Goal: Task Accomplishment & Management: Manage account settings

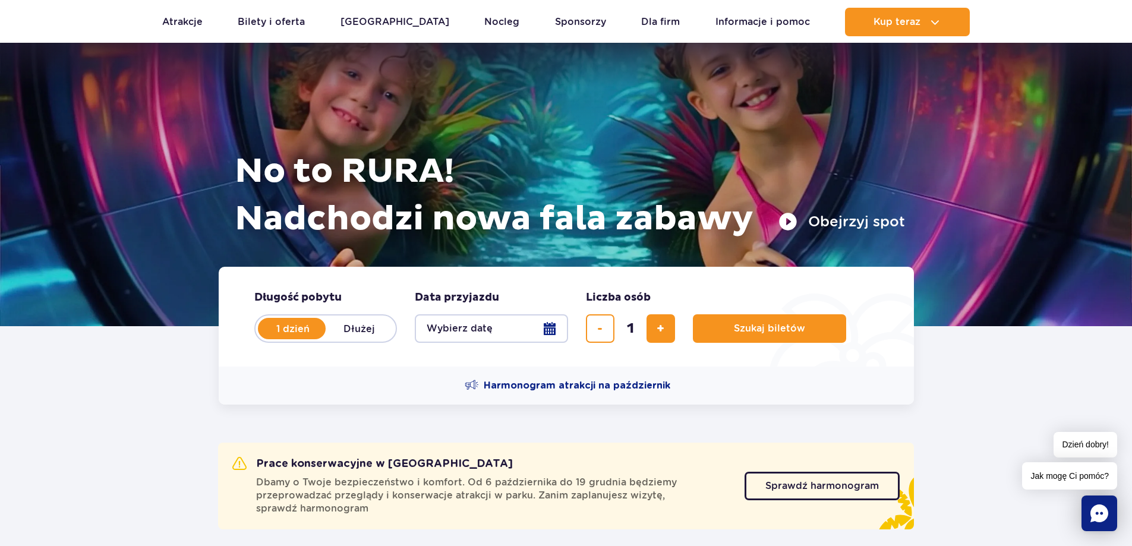
scroll to position [119, 0]
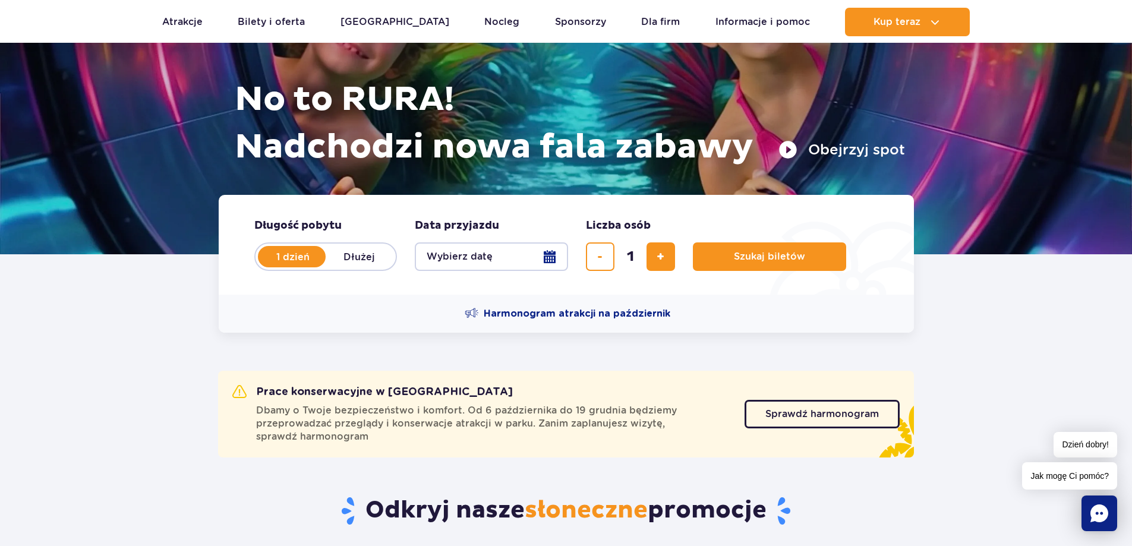
click at [546, 251] on button "Wybierz datę" at bounding box center [491, 256] width 153 height 29
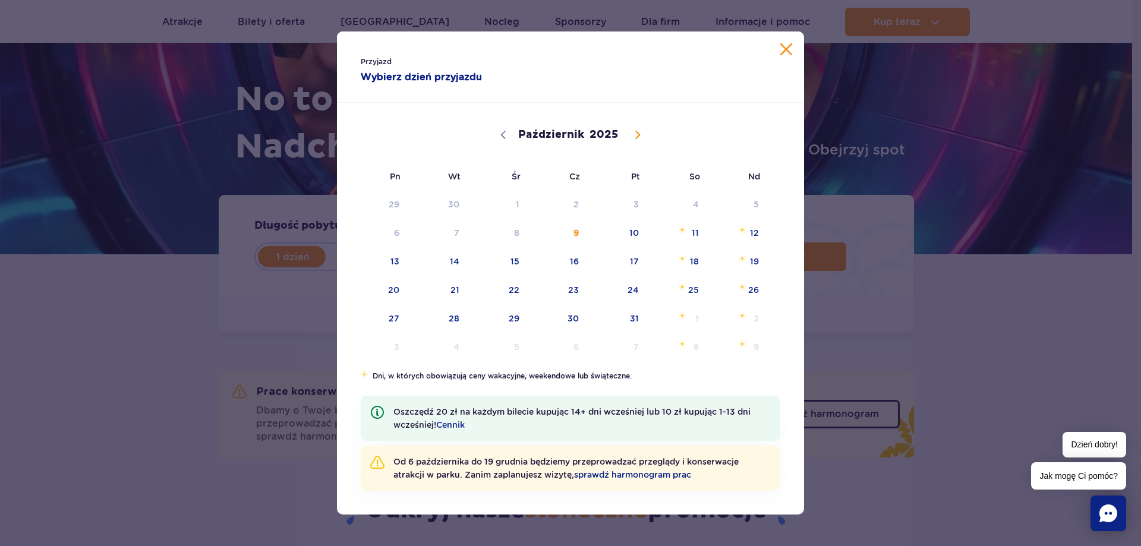
click at [786, 45] on button "Zamknij kalendarz" at bounding box center [786, 49] width 12 height 12
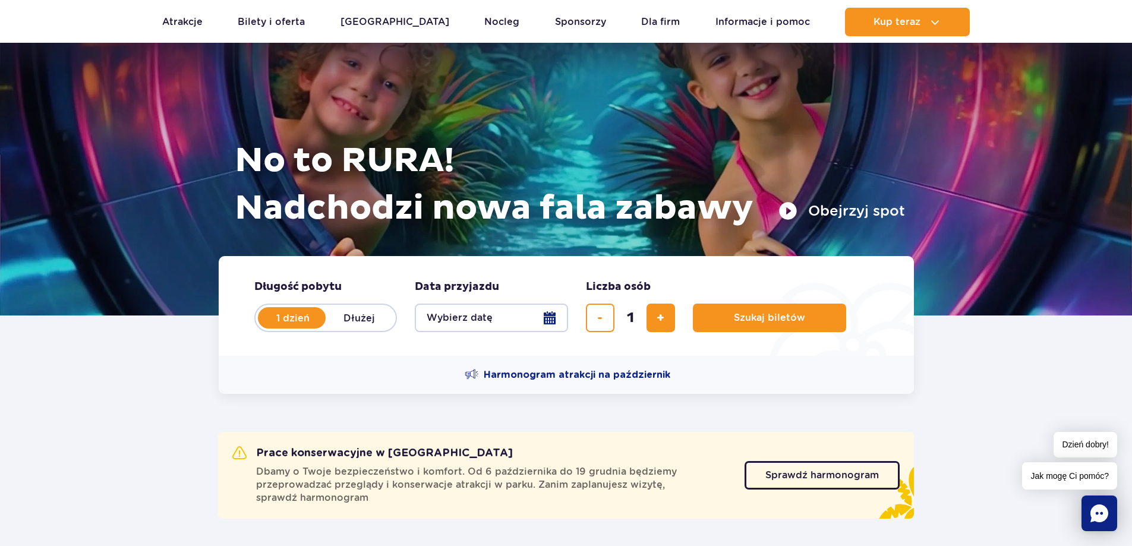
scroll to position [0, 0]
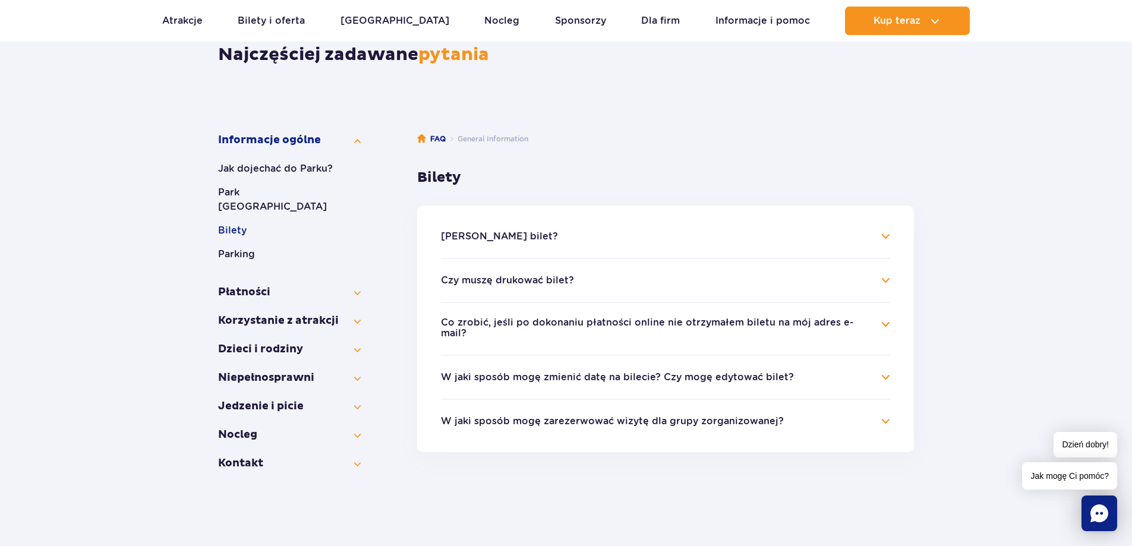
scroll to position [119, 0]
click at [546, 371] on button "W jaki sposób mogę zmienić datę na bilecie? Czy mogę edytować bilet?" at bounding box center [617, 376] width 353 height 11
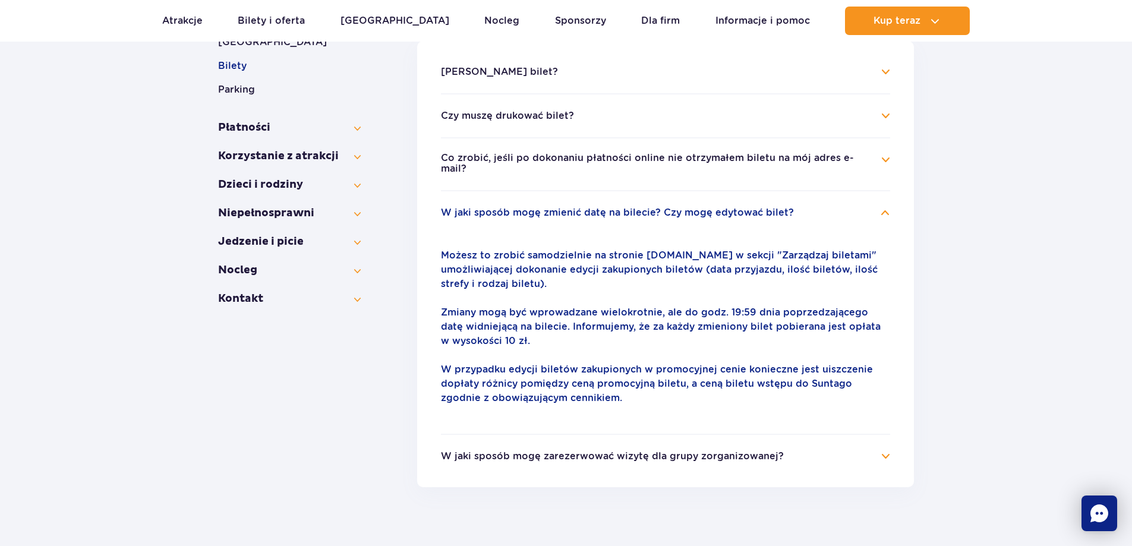
scroll to position [297, 0]
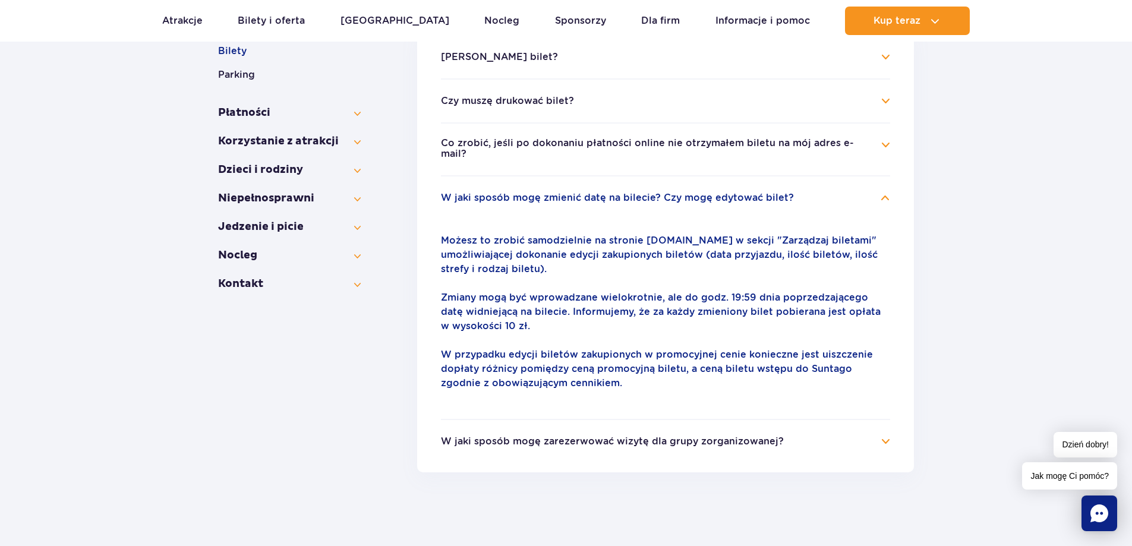
drag, startPoint x: 493, startPoint y: 247, endPoint x: 611, endPoint y: 261, distance: 118.6
click at [611, 261] on p "Możesz to zrobić samodzielnie na stronie parkofpoland.com w sekcji "Zarządzaj b…" at bounding box center [665, 255] width 449 height 43
click at [643, 269] on div "Możesz to zrobić samodzielnie na stronie parkofpoland.com w sekcji "Zarządzaj b…" at bounding box center [665, 311] width 449 height 185
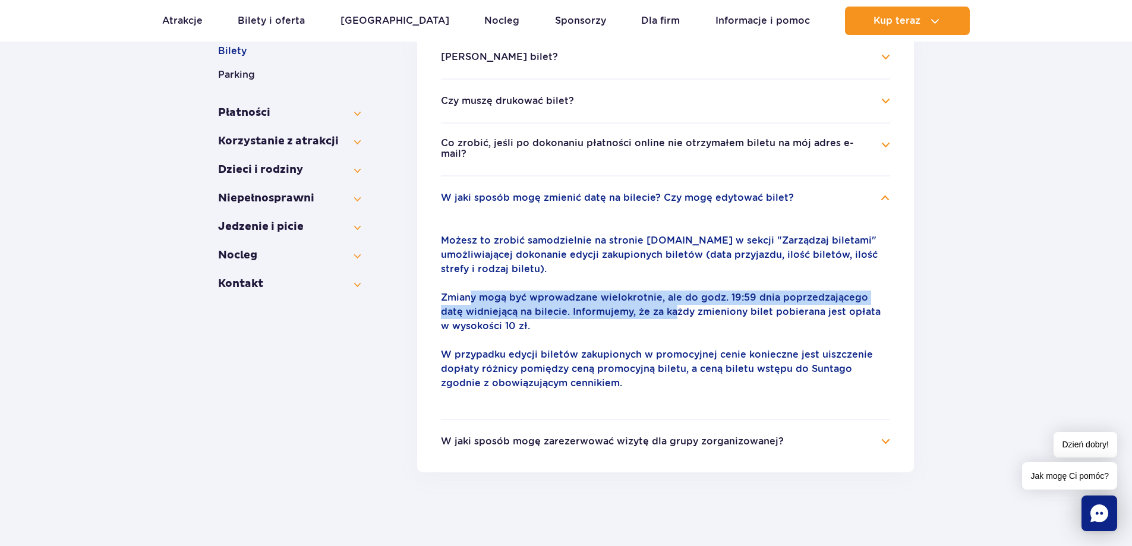
drag, startPoint x: 500, startPoint y: 294, endPoint x: 647, endPoint y: 308, distance: 147.5
click at [647, 308] on p "Zmiany mogą być wprowadzane wielokrotnie, ale do godz. 19:59 dnia poprzedzające…" at bounding box center [665, 312] width 449 height 43
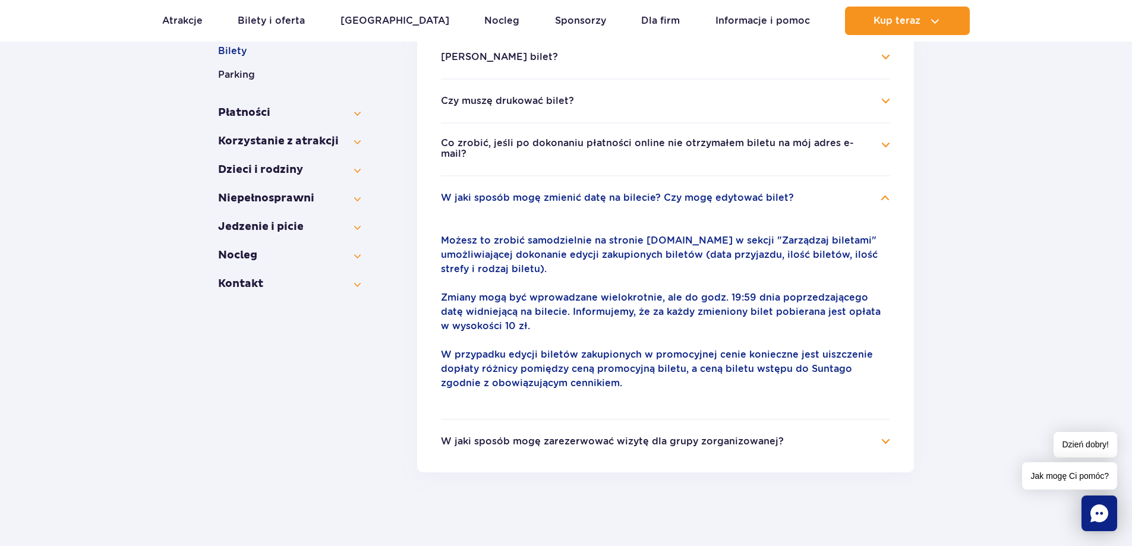
click at [643, 313] on p "Zmiany mogą być wprowadzane wielokrotnie, ale do godz. 19:59 dnia poprzedzające…" at bounding box center [665, 312] width 449 height 43
drag, startPoint x: 633, startPoint y: 302, endPoint x: 742, endPoint y: 305, distance: 108.2
click at [737, 303] on p "Zmiany mogą być wprowadzane wielokrotnie, ale do godz. 19:59 dnia poprzedzające…" at bounding box center [665, 312] width 449 height 43
click at [710, 321] on p "Zmiany mogą być wprowadzane wielokrotnie, ale do godz. 19:59 dnia poprzedzające…" at bounding box center [665, 312] width 449 height 43
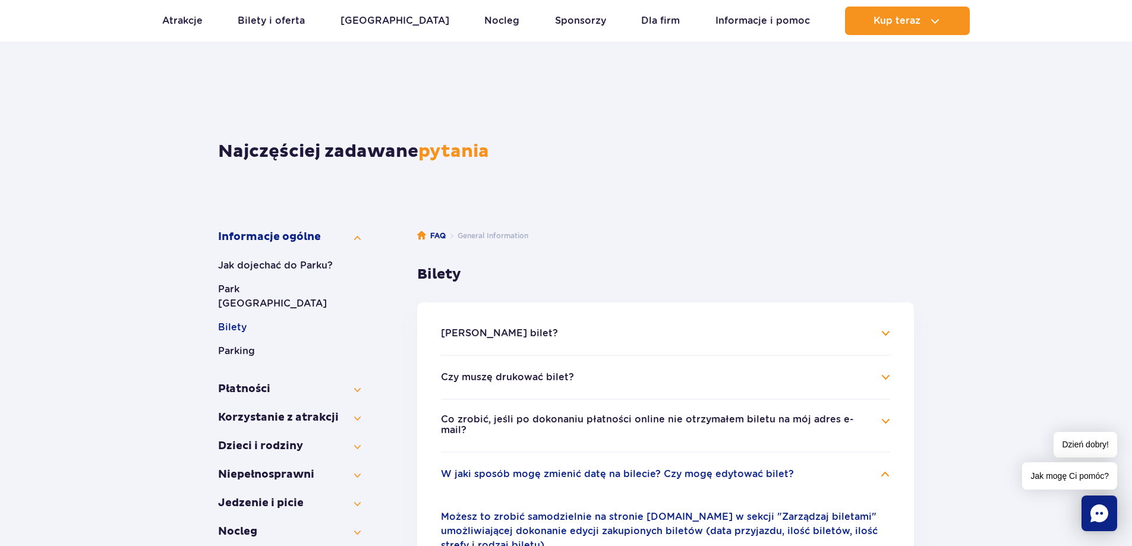
scroll to position [0, 0]
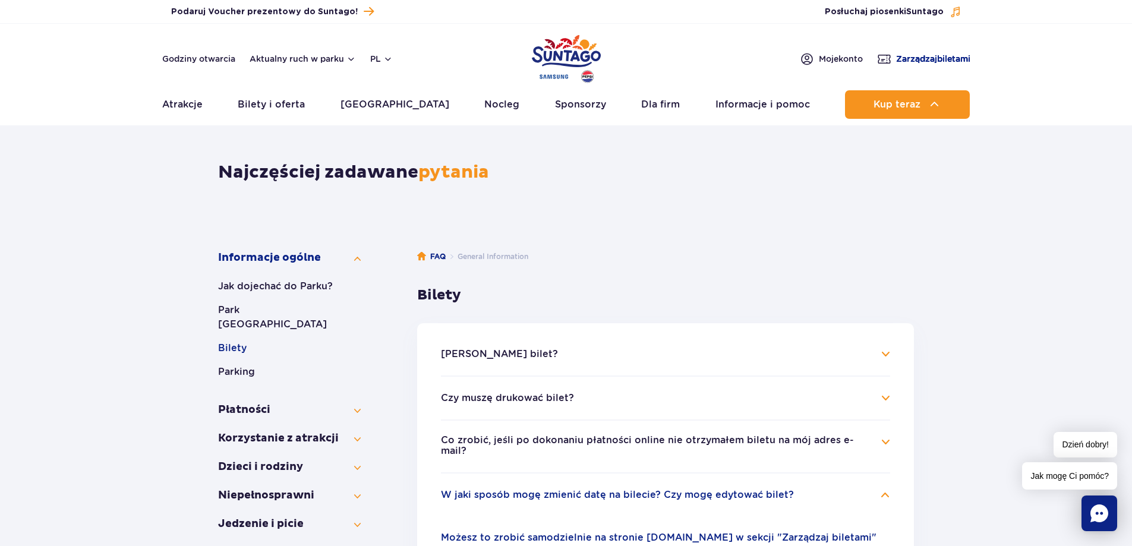
click at [926, 56] on span "Zarządzaj biletami" at bounding box center [933, 59] width 74 height 12
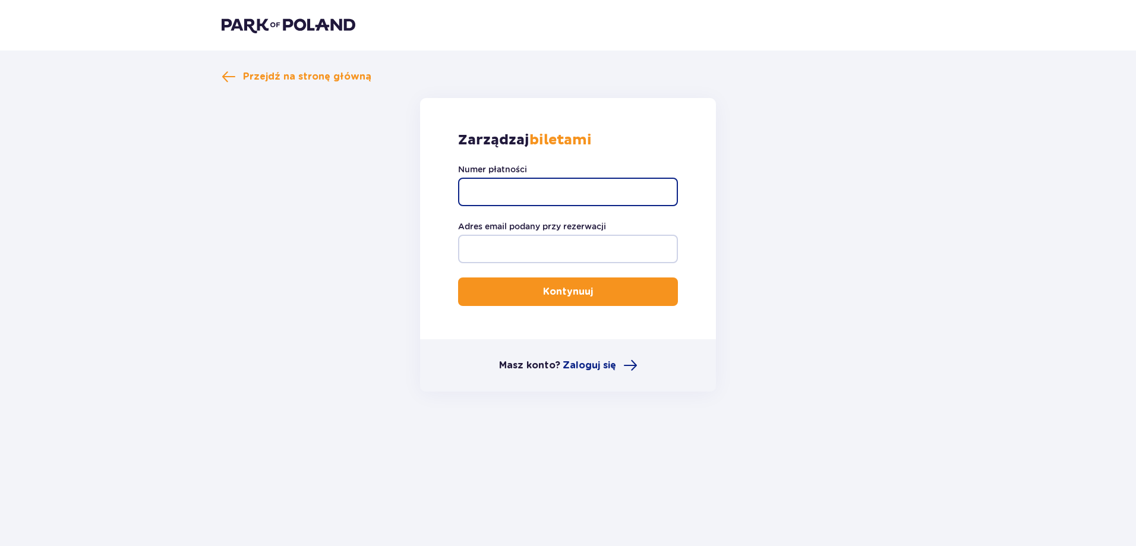
click at [566, 191] on input "Numer płatności" at bounding box center [568, 192] width 220 height 29
paste input "TR-VRC-J6W3VBX"
type input "TR-VRC-J6W3VBX"
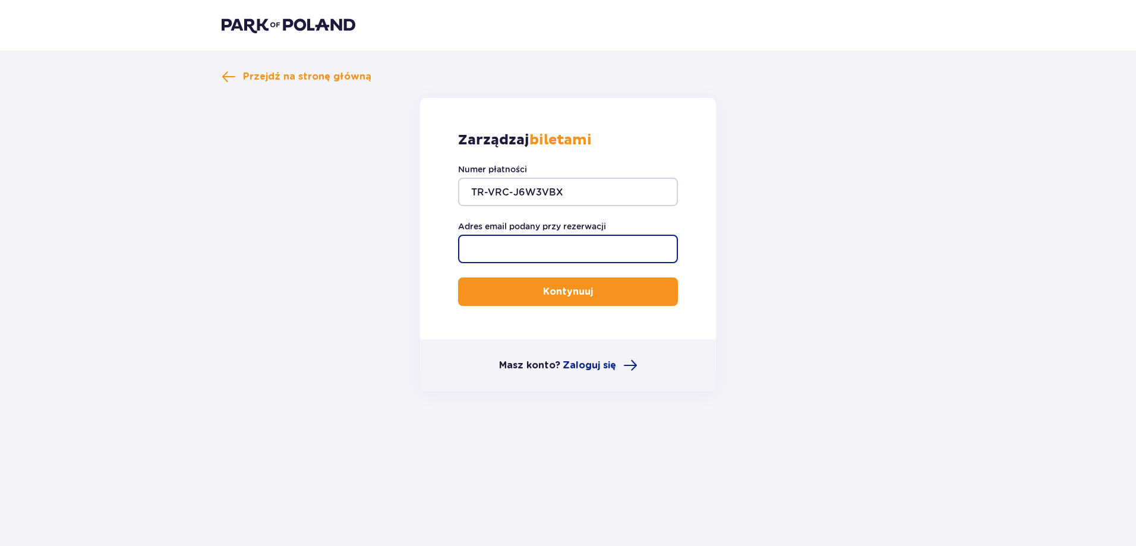
click at [538, 247] on input "Adres email podany przy rezerwacji" at bounding box center [568, 249] width 220 height 29
type input "anyoxxo@gmail.com"
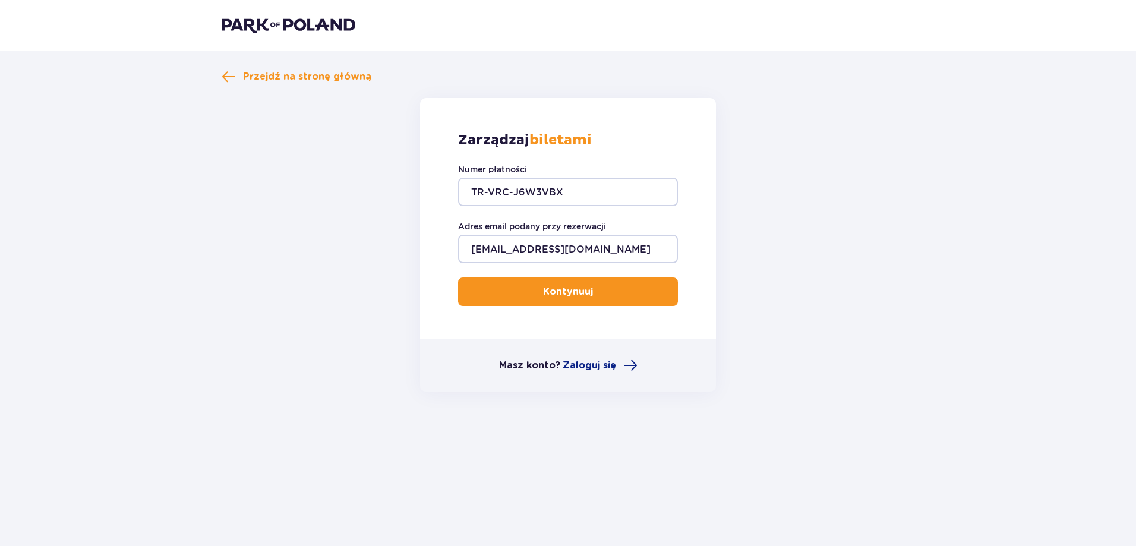
click at [546, 285] on button "Kontynuuj" at bounding box center [568, 292] width 220 height 29
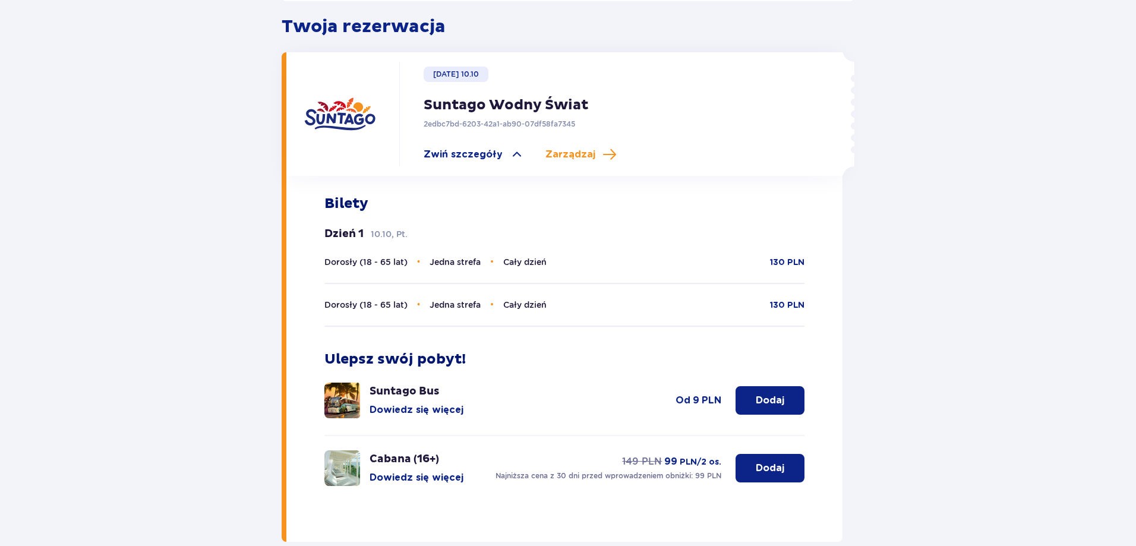
scroll to position [357, 0]
click at [369, 226] on div "Dzień 1 10.10, Pt." at bounding box center [365, 233] width 83 height 14
click at [349, 226] on p "Dzień 1" at bounding box center [343, 233] width 39 height 14
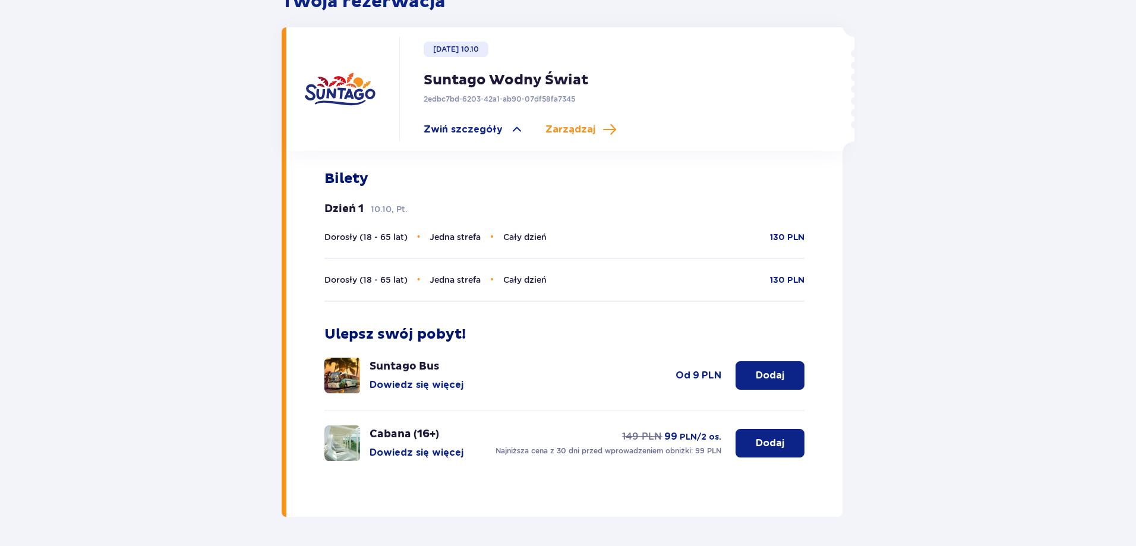
scroll to position [353, 0]
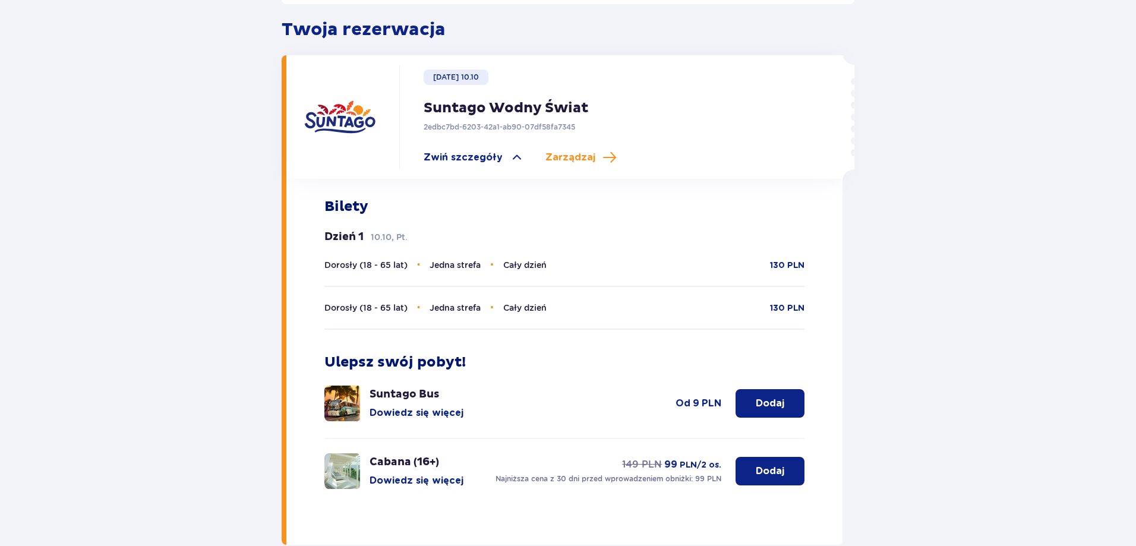
click at [365, 303] on span "Dorosły (18 - 65 lat)" at bounding box center [365, 308] width 83 height 10
click at [430, 303] on span "Jedna strefa" at bounding box center [455, 308] width 51 height 10
click at [503, 303] on span "Cały dzień" at bounding box center [524, 308] width 43 height 10
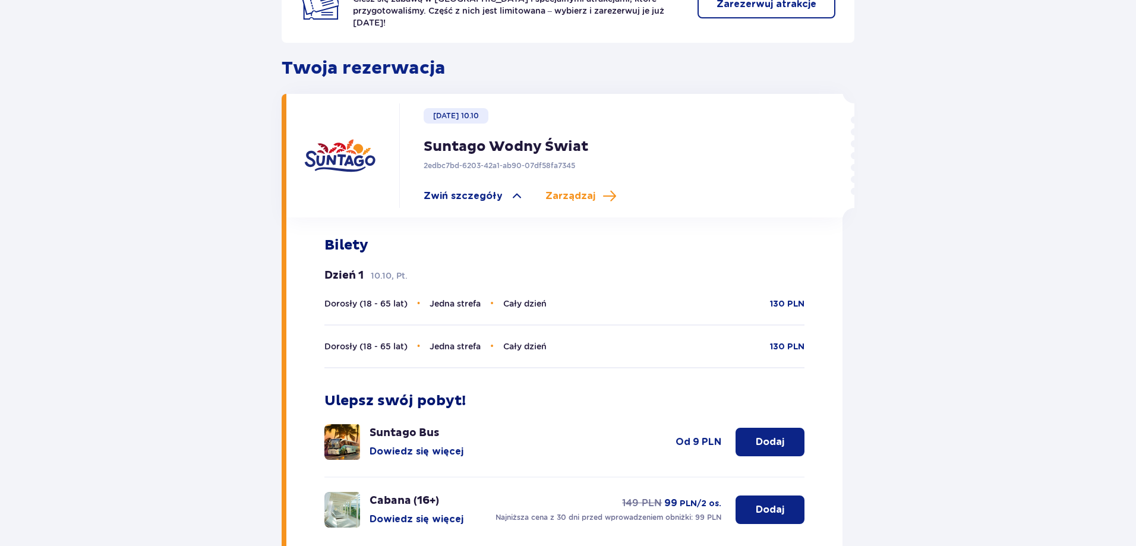
scroll to position [294, 0]
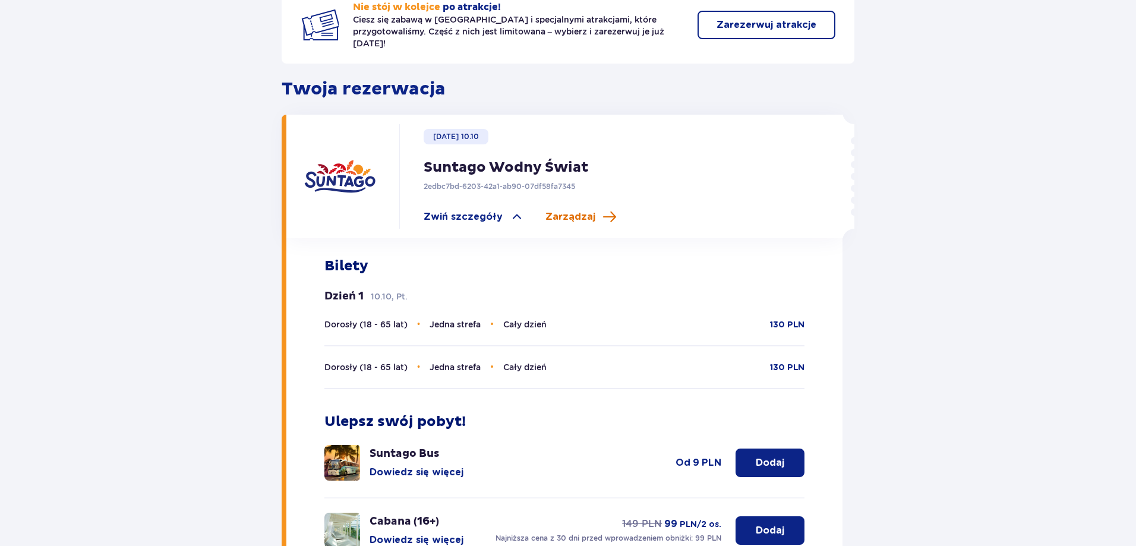
click at [563, 210] on span "Zarządzaj" at bounding box center [571, 216] width 50 height 13
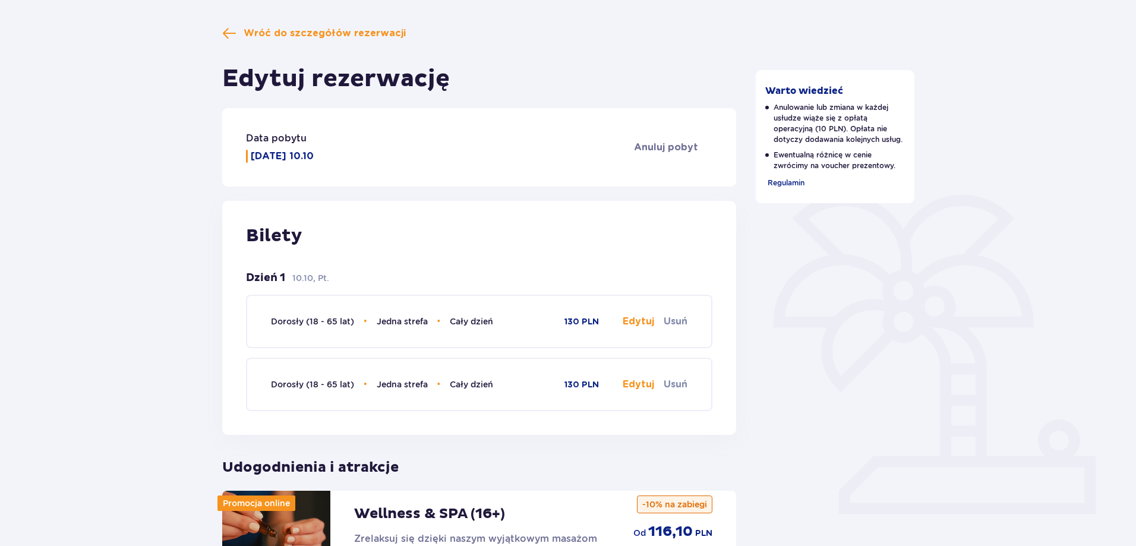
scroll to position [119, 0]
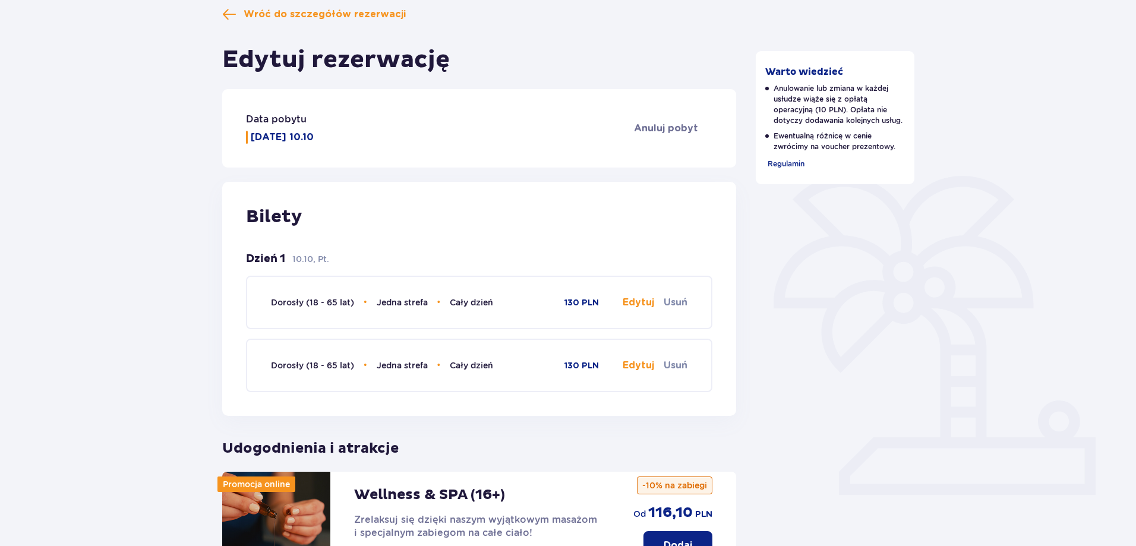
click at [635, 305] on button "Edytuj" at bounding box center [638, 302] width 31 height 13
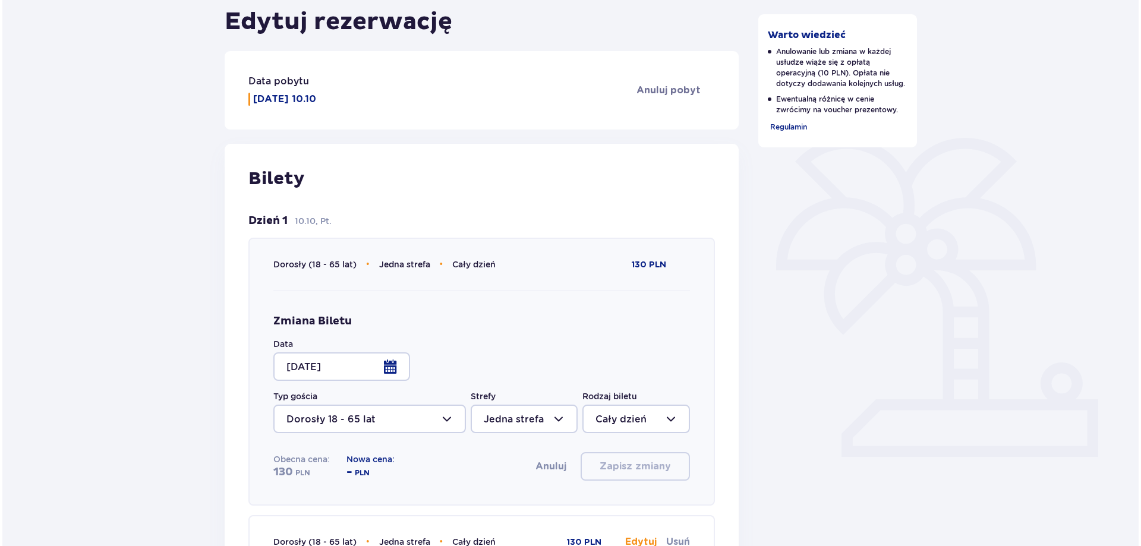
scroll to position [178, 0]
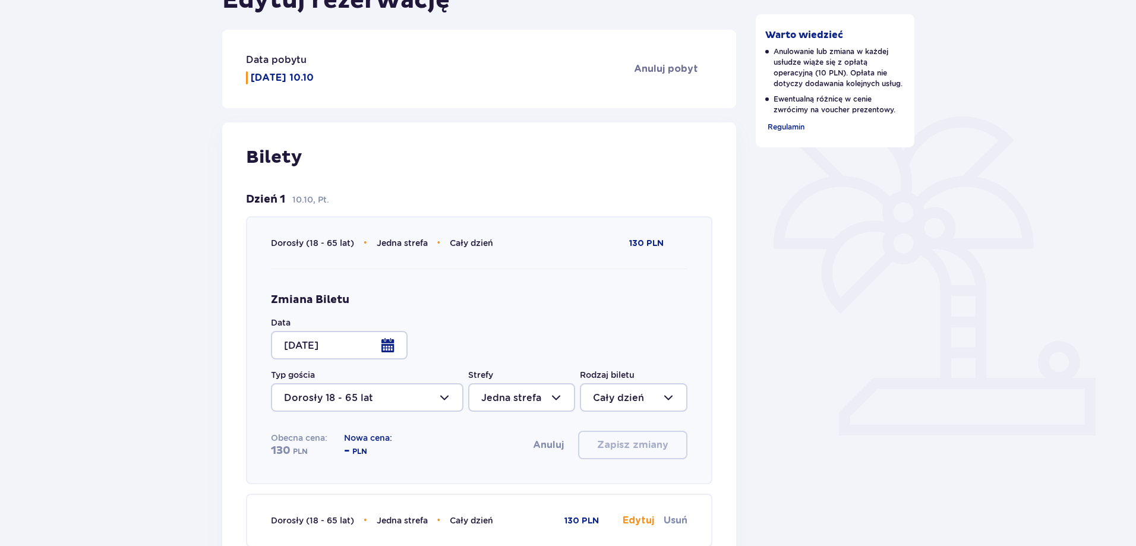
click at [364, 345] on div at bounding box center [339, 345] width 137 height 29
